Goal: Information Seeking & Learning: Learn about a topic

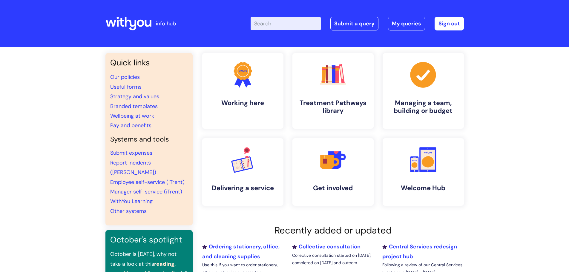
click at [288, 22] on input "Enter your search term here..." at bounding box center [286, 23] width 70 height 13
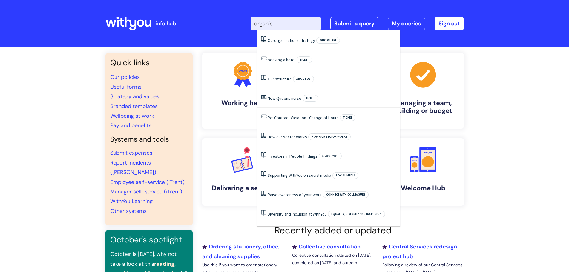
type input "organisa"
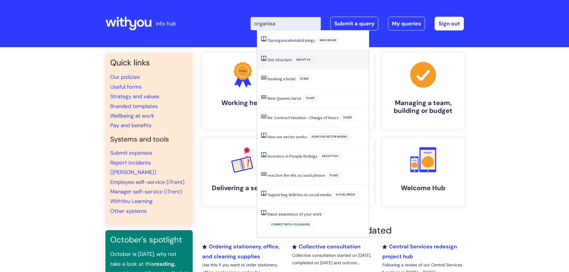
click at [276, 61] on link "Our structure" at bounding box center [280, 59] width 24 height 5
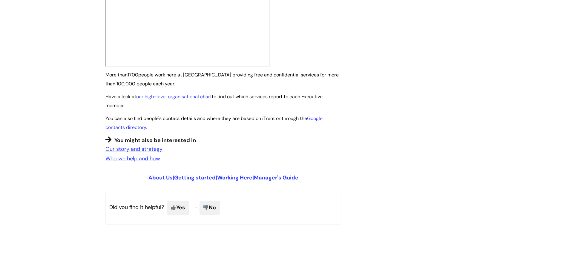
scroll to position [418, 0]
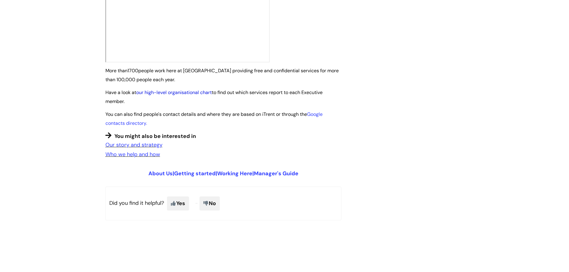
click at [204, 89] on link "our high-level organisational chart" at bounding box center [174, 92] width 76 height 6
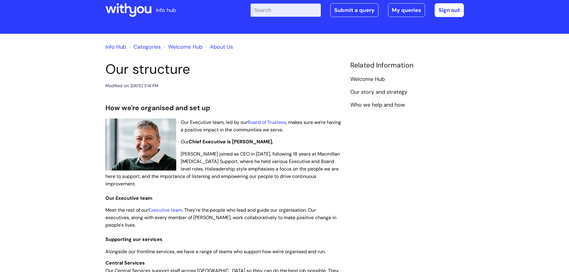
scroll to position [0, 0]
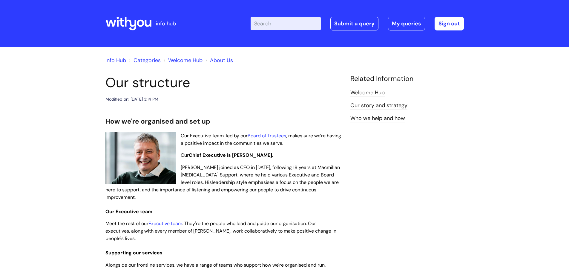
click at [288, 24] on input "Enter your search term here..." at bounding box center [286, 23] width 70 height 13
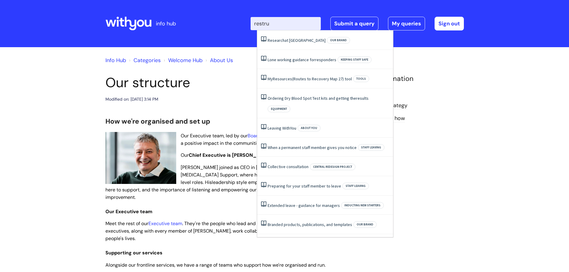
type input "restruc"
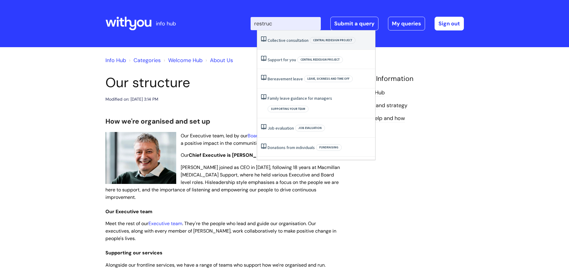
click at [293, 41] on link "Collective consultation" at bounding box center [288, 40] width 41 height 5
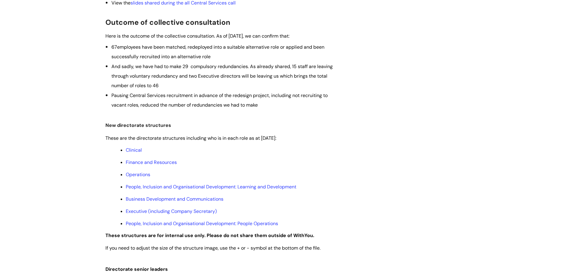
scroll to position [239, 0]
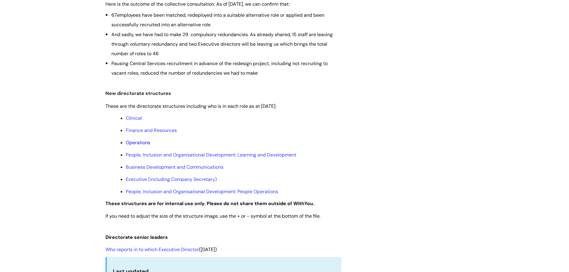
click at [143, 142] on link "Operations" at bounding box center [138, 143] width 25 height 6
